Goal: Task Accomplishment & Management: Manage account settings

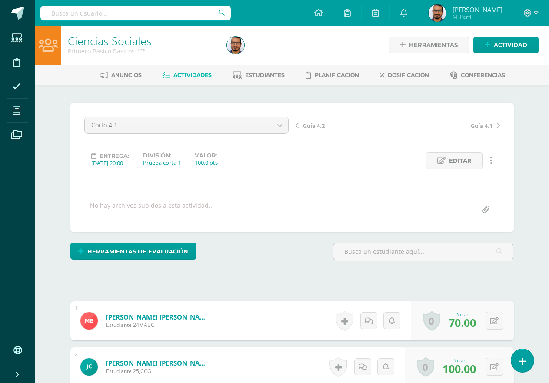
scroll to position [1, 0]
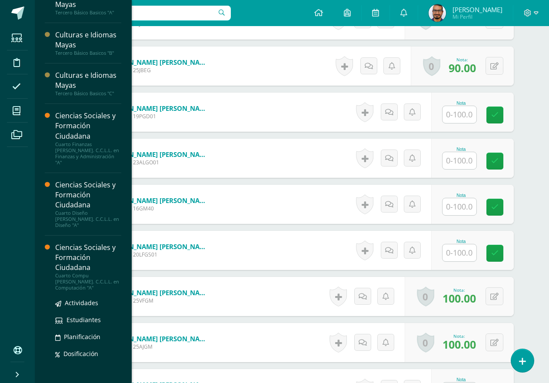
scroll to position [345, 0]
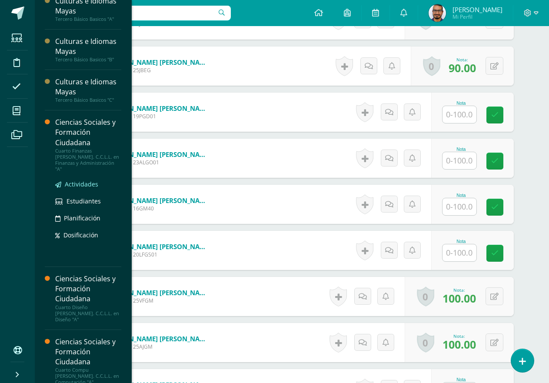
click at [82, 180] on span "Actividades" at bounding box center [81, 184] width 33 height 8
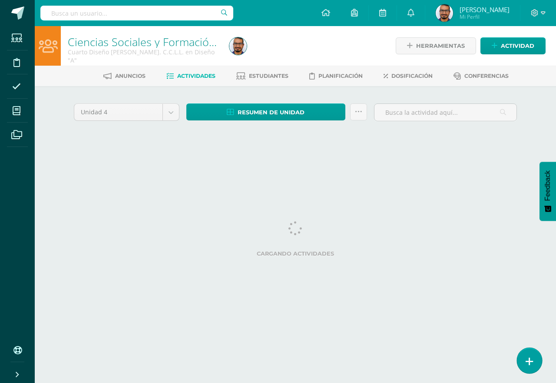
click at [527, 357] on icon at bounding box center [530, 361] width 8 height 10
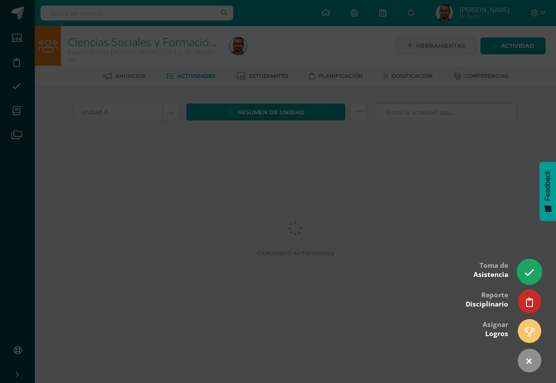
click at [522, 270] on link at bounding box center [529, 271] width 25 height 25
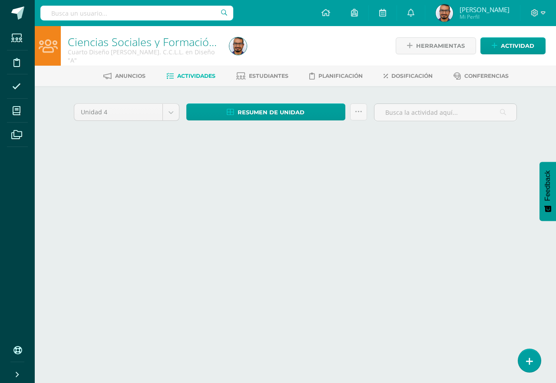
click at [523, 270] on div "Toma de asistencia Ciencias Sociales y Formación Ciudadana Cuarto Diseño Bach. …" at bounding box center [277, 191] width 549 height 328
click at [529, 359] on icon at bounding box center [530, 361] width 8 height 10
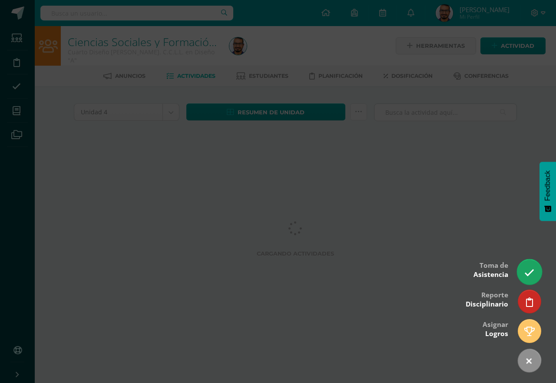
click at [523, 273] on link at bounding box center [529, 271] width 25 height 25
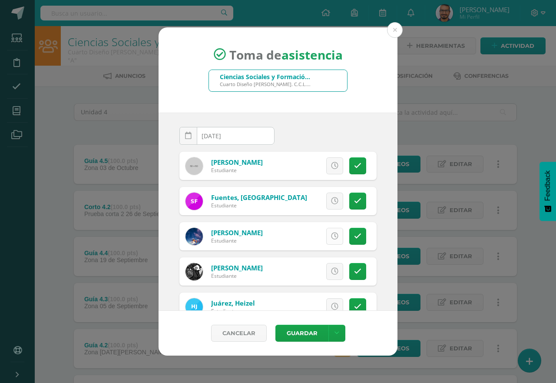
click at [333, 235] on link at bounding box center [334, 236] width 17 height 17
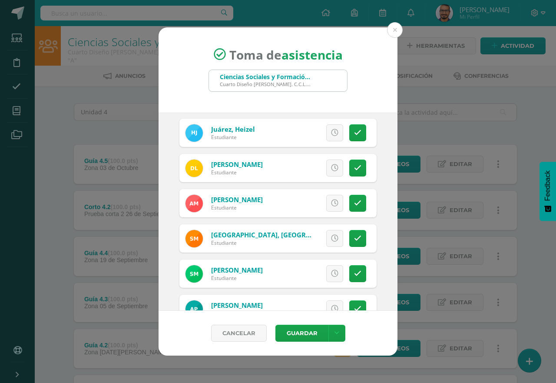
scroll to position [217, 0]
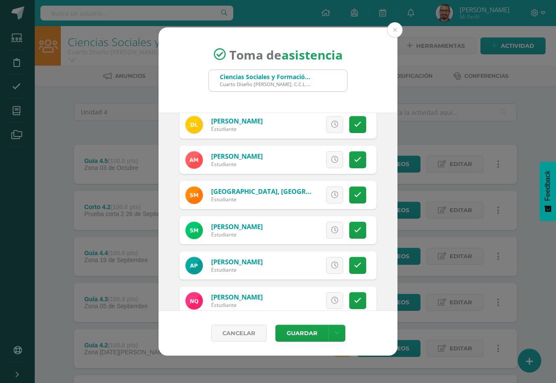
click at [331, 266] on icon at bounding box center [334, 265] width 7 height 7
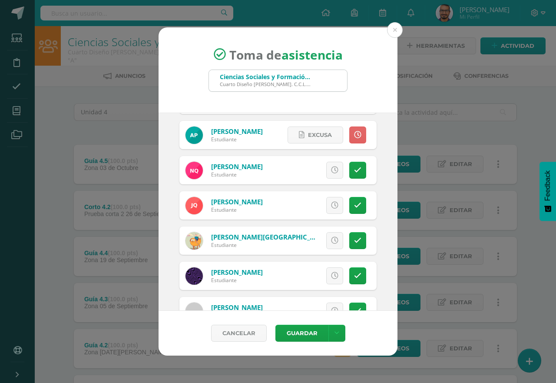
scroll to position [391, 0]
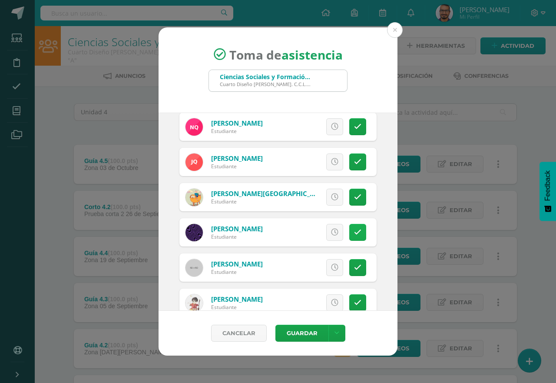
click at [354, 231] on icon at bounding box center [357, 232] width 7 height 7
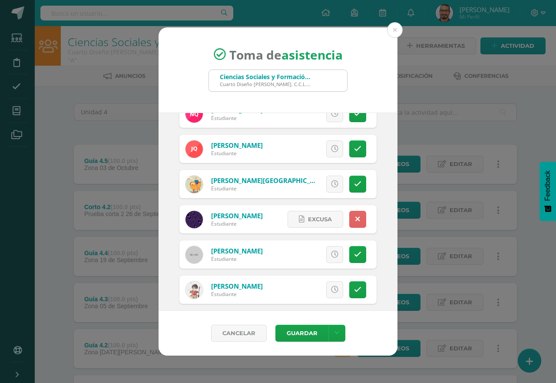
scroll to position [411, 0]
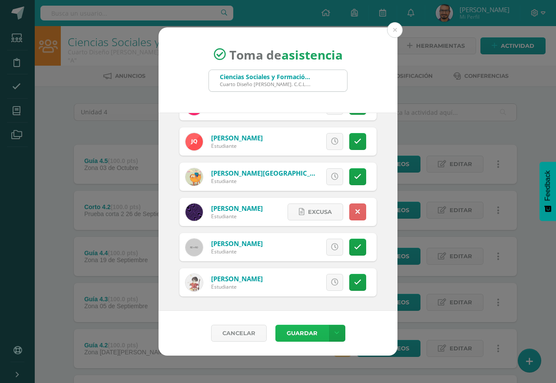
click at [312, 335] on button "Guardar" at bounding box center [301, 333] width 53 height 17
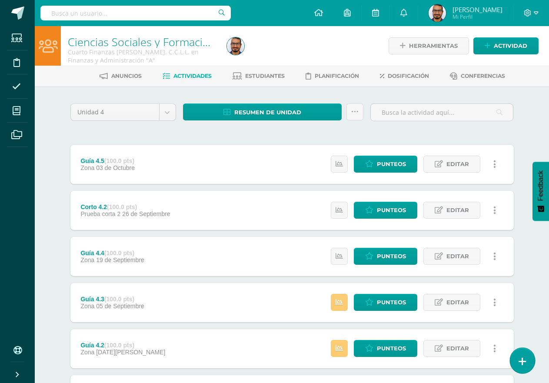
click at [523, 360] on icon at bounding box center [522, 361] width 8 height 10
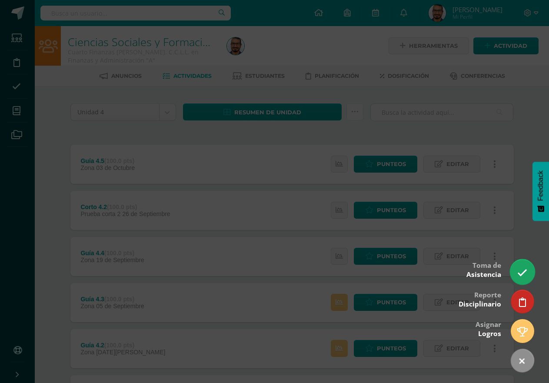
click at [517, 271] on icon at bounding box center [522, 273] width 10 height 10
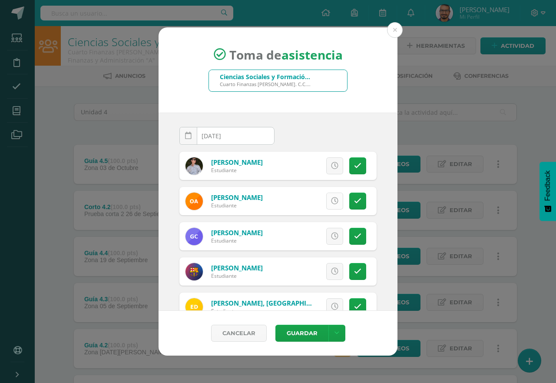
click at [331, 202] on icon at bounding box center [334, 200] width 7 height 7
click at [358, 160] on link at bounding box center [357, 165] width 17 height 17
click at [325, 168] on link "Excusa" at bounding box center [316, 165] width 56 height 17
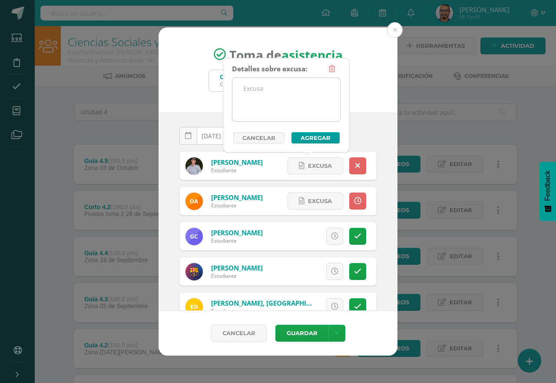
click at [322, 113] on textarea at bounding box center [286, 99] width 108 height 43
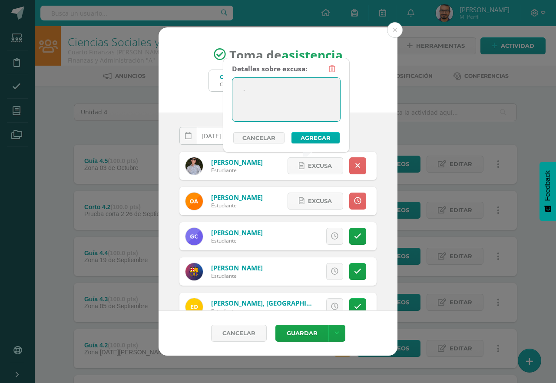
type textarea "."
click at [325, 142] on button "Agregar" at bounding box center [315, 137] width 48 height 11
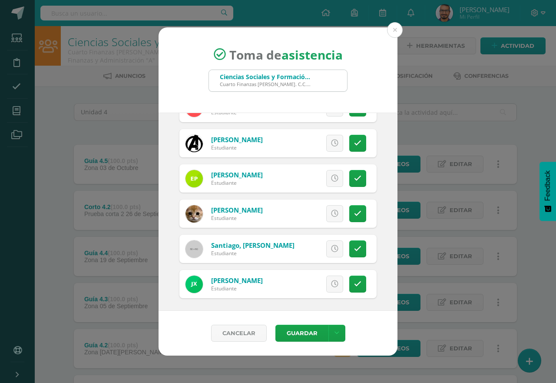
scroll to position [306, 0]
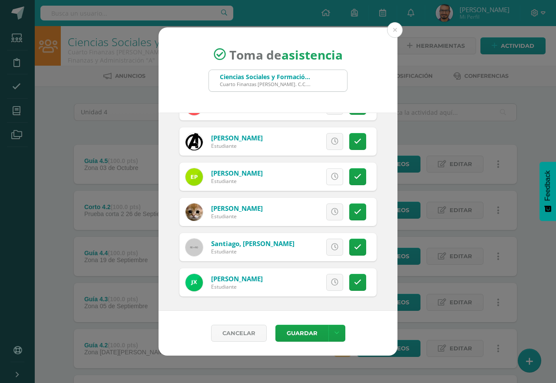
click at [331, 177] on icon at bounding box center [334, 176] width 7 height 7
click at [312, 336] on button "Guardar" at bounding box center [301, 333] width 53 height 17
